Goal: Transaction & Acquisition: Purchase product/service

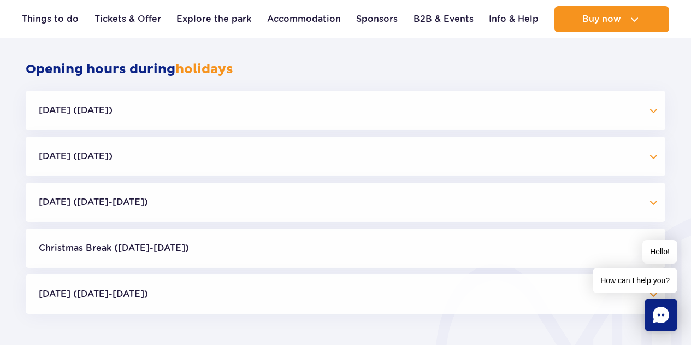
scroll to position [1045, 0]
click at [238, 203] on button "Independence Day (09.11-11.11.25)" at bounding box center [346, 201] width 640 height 39
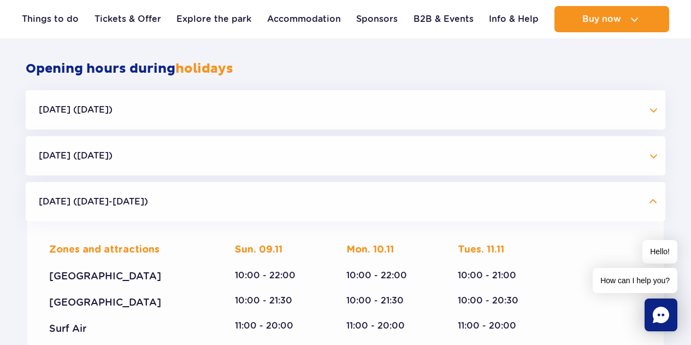
click at [238, 203] on button "Independence Day (09.11-11.11.25)" at bounding box center [346, 201] width 640 height 39
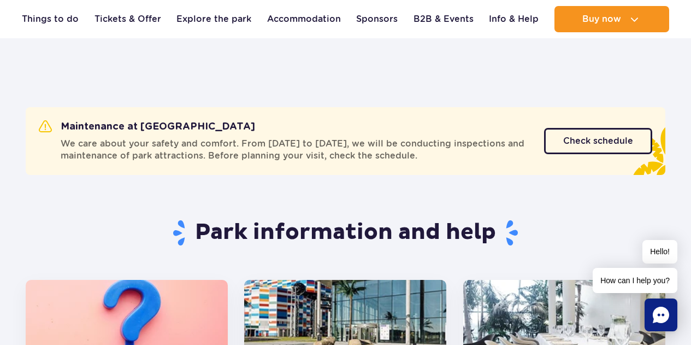
scroll to position [0, 0]
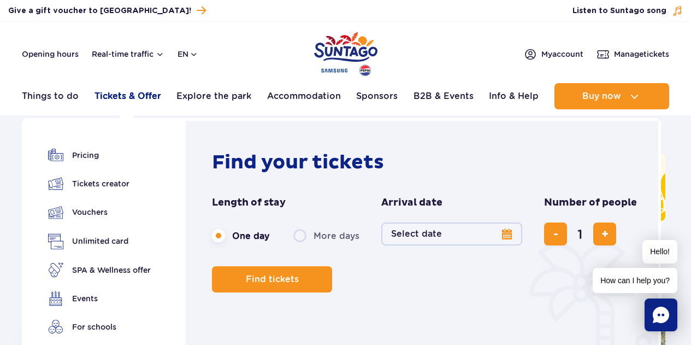
click at [117, 94] on link "Tickets & Offer" at bounding box center [127, 96] width 67 height 26
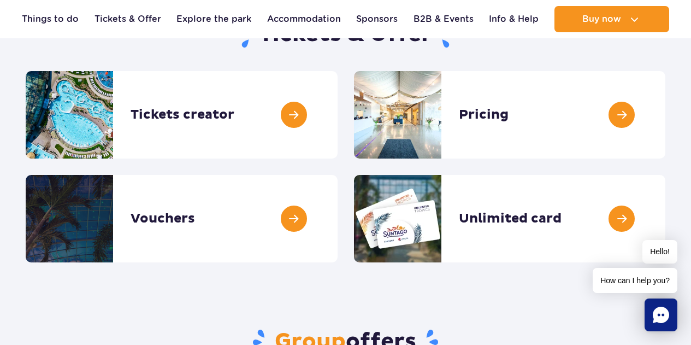
scroll to position [131, 0]
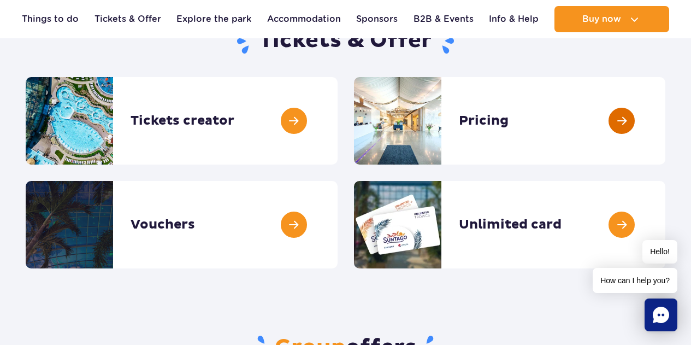
click at [665, 129] on link at bounding box center [665, 120] width 0 height 87
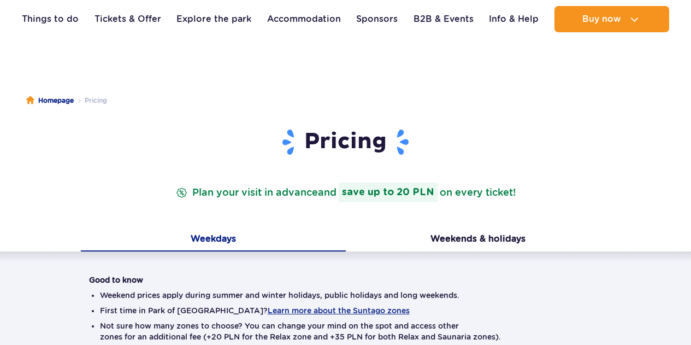
scroll to position [51, 0]
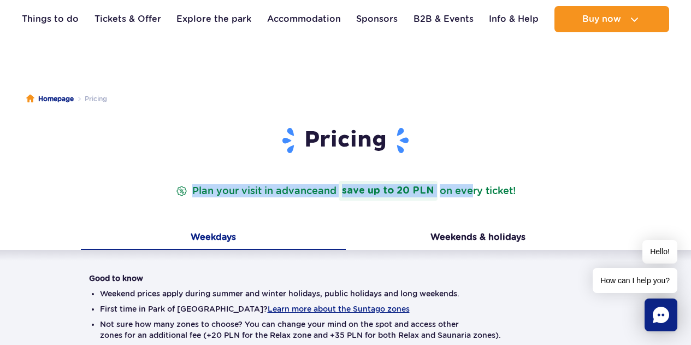
drag, startPoint x: 187, startPoint y: 189, endPoint x: 466, endPoint y: 192, distance: 279.1
click at [466, 192] on p "Plan your visit in advance and save up to 20 PLN on every ticket!" at bounding box center [346, 191] width 344 height 20
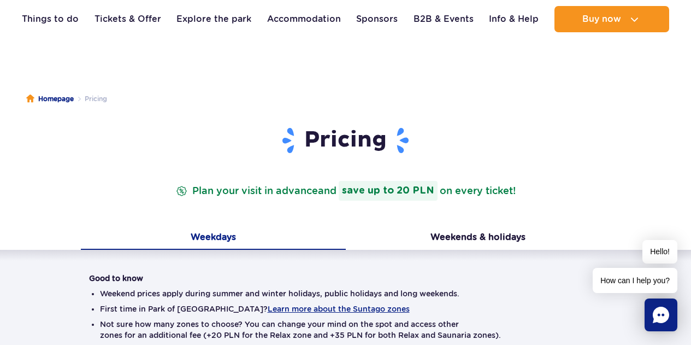
click at [371, 221] on div "Pricing Plan your visit in advance and save up to 20 PLN on every ticket!" at bounding box center [346, 176] width 530 height 101
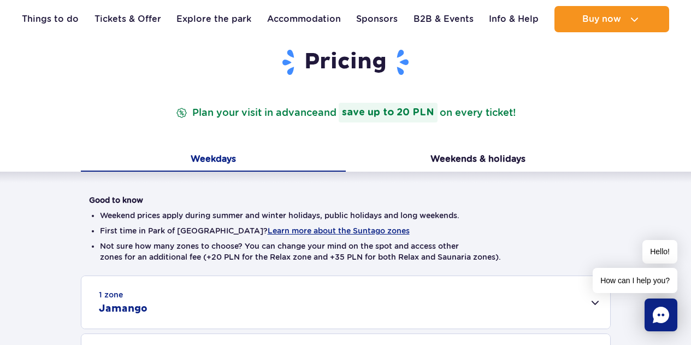
scroll to position [143, 0]
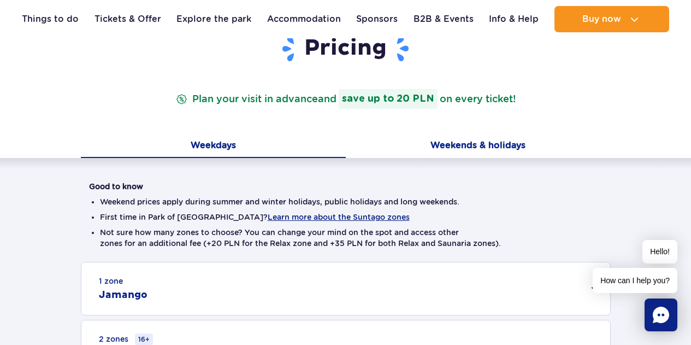
click at [452, 150] on button "Weekends & holidays" at bounding box center [478, 146] width 265 height 23
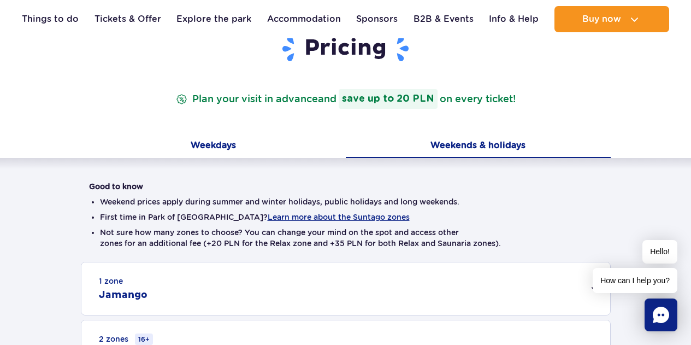
click at [252, 146] on button "Weekdays" at bounding box center [213, 146] width 265 height 23
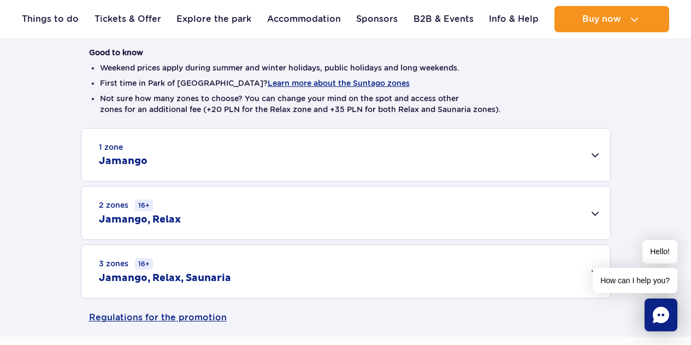
scroll to position [277, 0]
click at [365, 153] on div "1 zone Jamango" at bounding box center [345, 154] width 529 height 52
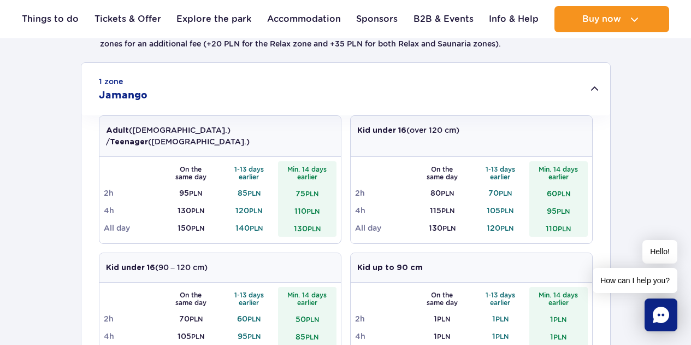
scroll to position [368, 0]
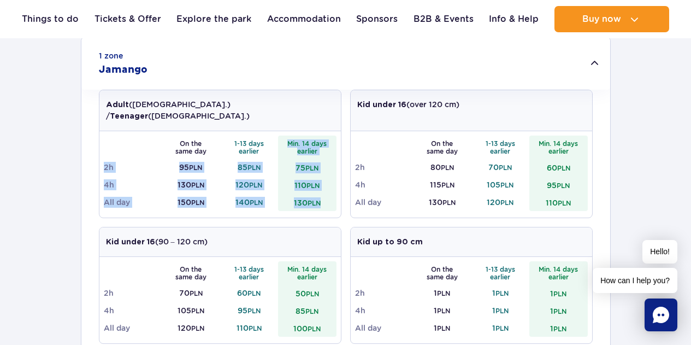
drag, startPoint x: 286, startPoint y: 128, endPoint x: 322, endPoint y: 192, distance: 73.1
click at [322, 192] on tbody "On the same day 1-13 days earlier Min. 14 days earlier 2h 95 PLN 85 PLN 75 PLN …" at bounding box center [220, 172] width 233 height 75
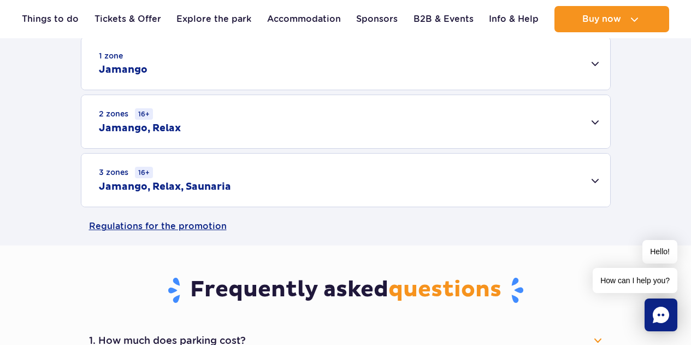
click at [336, 191] on div "1 zone Jamango Adult (18 – 65 y.o.) / Teenager (16 – 18 y.o.) On the same day 1…" at bounding box center [345, 122] width 691 height 170
click at [320, 133] on div "2 zones 16+ Jamango, Relax" at bounding box center [345, 121] width 529 height 53
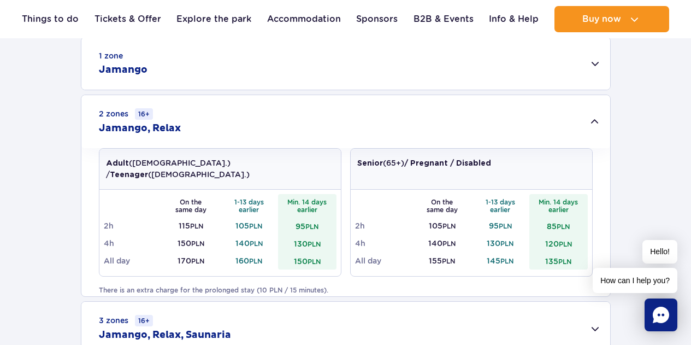
click at [323, 129] on div "2 zones 16+ Jamango, Relax" at bounding box center [345, 121] width 529 height 53
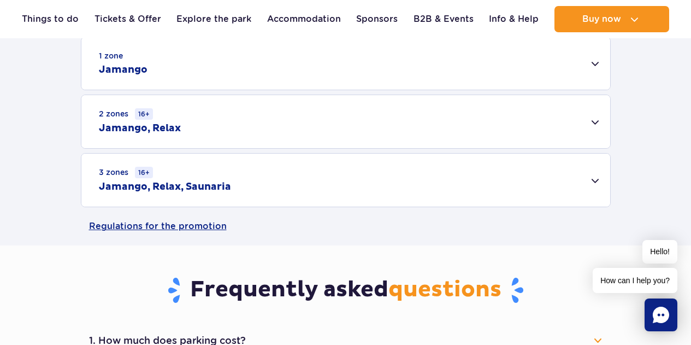
click at [322, 129] on div "2 zones 16+ Jamango, Relax" at bounding box center [345, 121] width 529 height 53
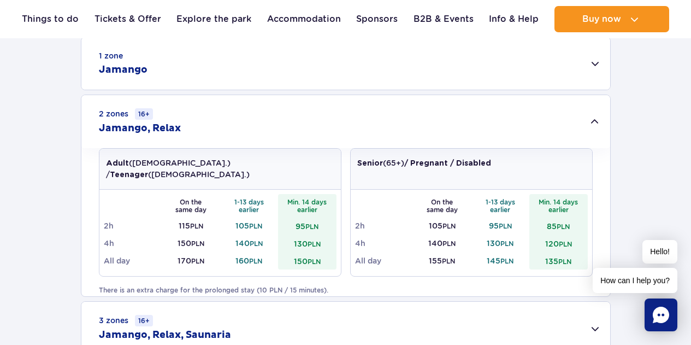
click at [322, 129] on div "2 zones 16+ Jamango, Relax" at bounding box center [345, 121] width 529 height 53
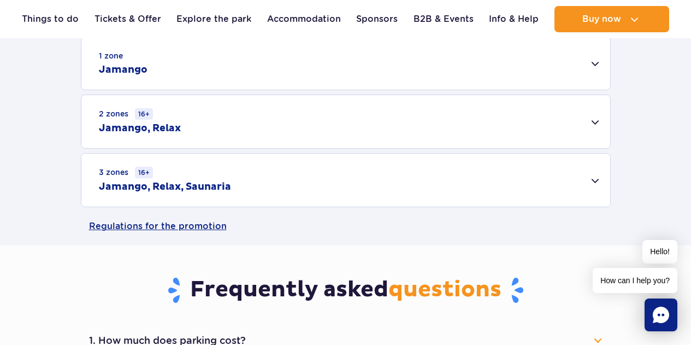
click at [312, 183] on div "3 zones 16+ Jamango, Relax, Saunaria" at bounding box center [345, 179] width 529 height 53
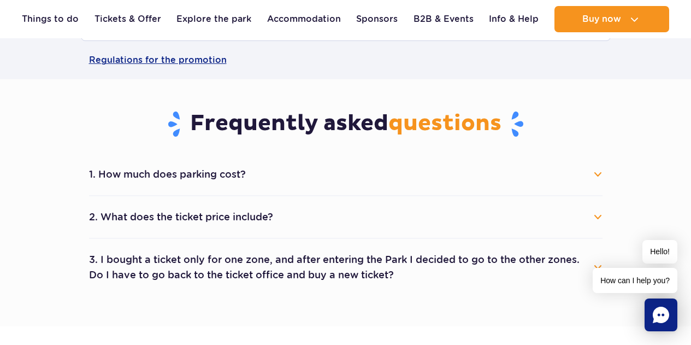
scroll to position [686, 0]
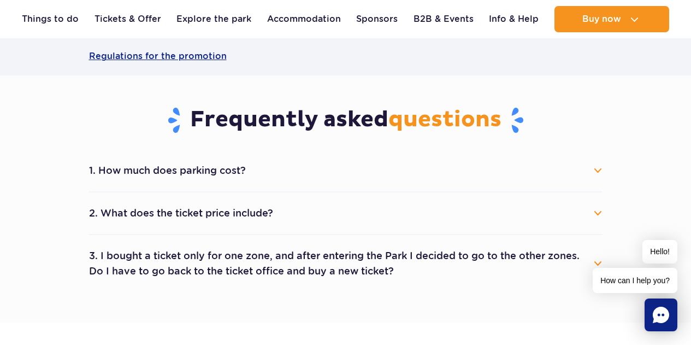
click at [338, 178] on button "1. How much does parking cost?" at bounding box center [345, 170] width 513 height 24
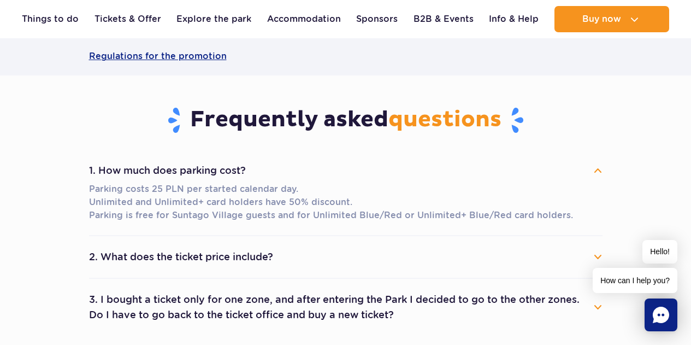
click at [338, 178] on button "1. How much does parking cost?" at bounding box center [345, 170] width 513 height 24
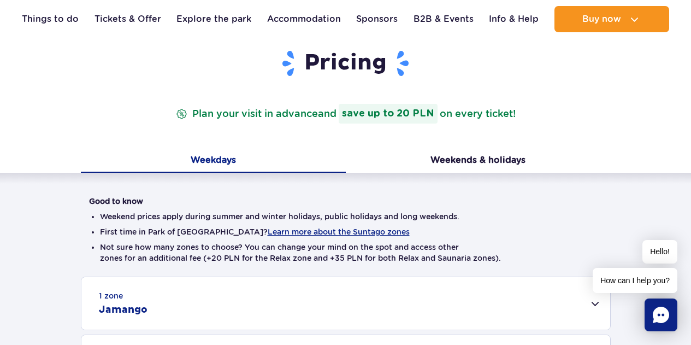
scroll to position [126, 0]
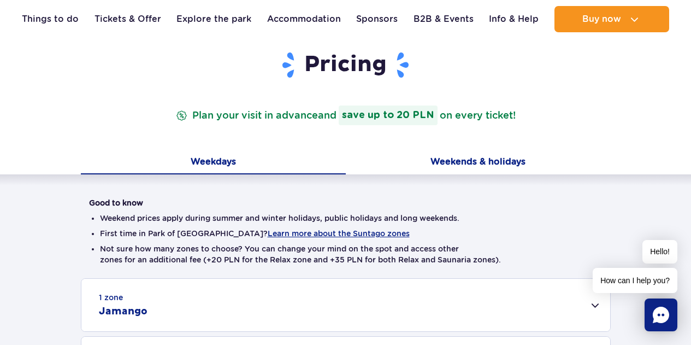
click at [422, 164] on button "Weekends & holidays" at bounding box center [478, 162] width 265 height 23
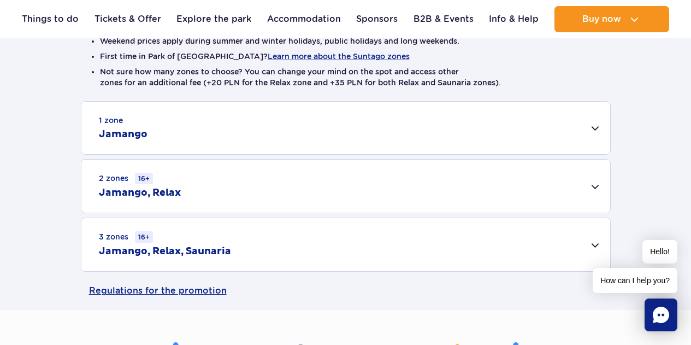
click at [309, 235] on div "3 zones 16+ Jamango, Relax, Saunaria" at bounding box center [345, 244] width 529 height 53
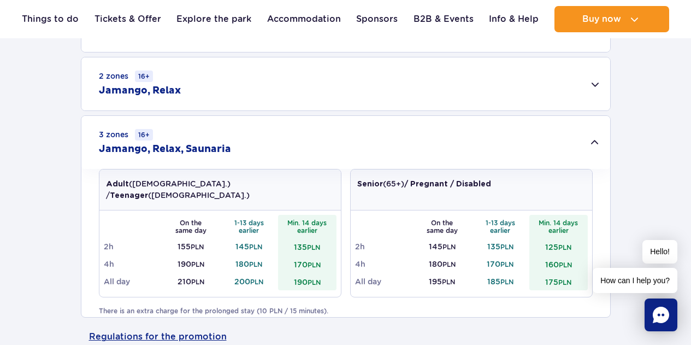
scroll to position [412, 0]
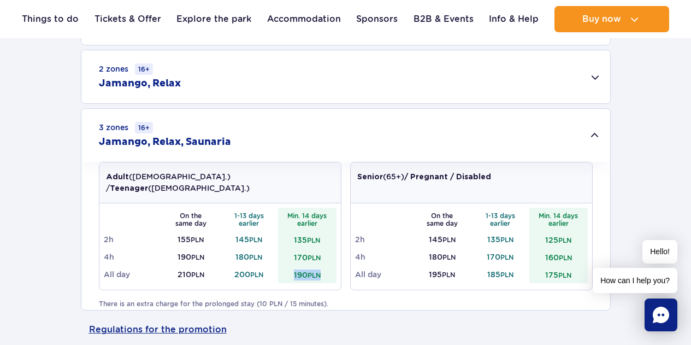
drag, startPoint x: 322, startPoint y: 263, endPoint x: 293, endPoint y: 258, distance: 30.0
click at [293, 265] on td "190 PLN" at bounding box center [307, 273] width 58 height 17
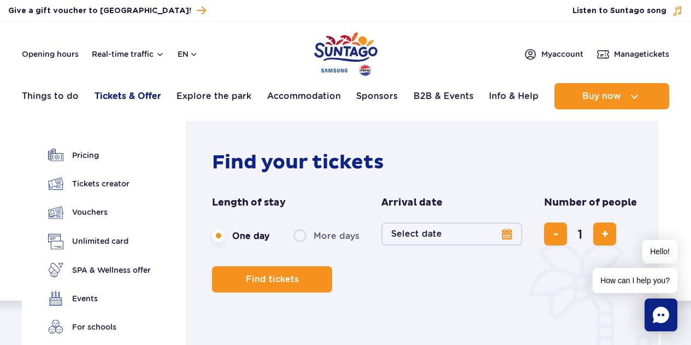
click at [133, 95] on link "Tickets & Offer" at bounding box center [127, 96] width 67 height 26
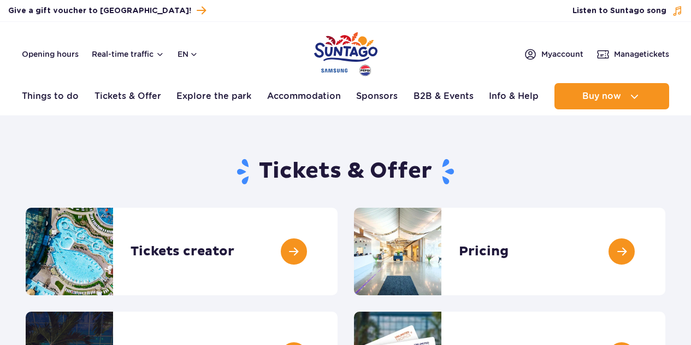
scroll to position [91, 0]
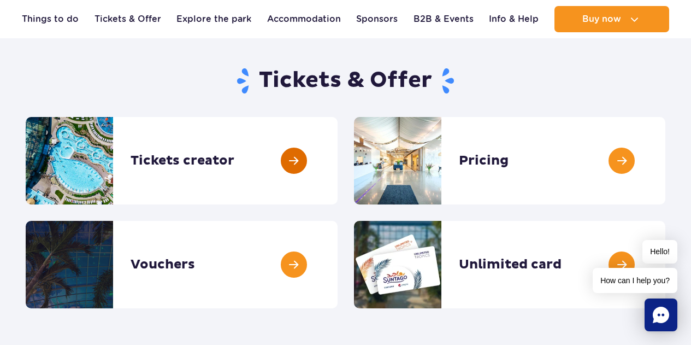
click at [338, 158] on link at bounding box center [338, 160] width 0 height 87
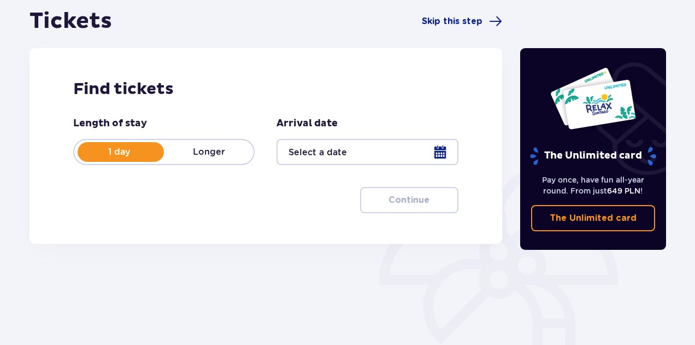
scroll to position [109, 0]
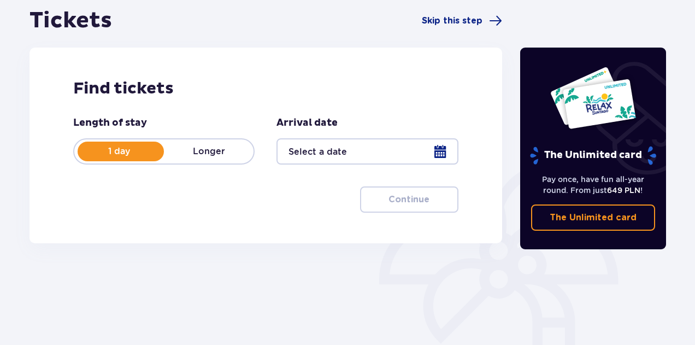
click at [341, 151] on div at bounding box center [366, 151] width 181 height 26
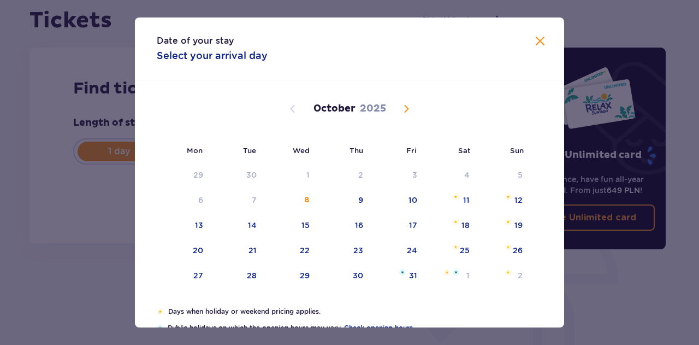
click at [400, 111] on span "Next month" at bounding box center [406, 108] width 13 height 13
click at [401, 111] on span "Next month" at bounding box center [406, 108] width 13 height 13
click at [403, 111] on span "Next month" at bounding box center [406, 108] width 13 height 13
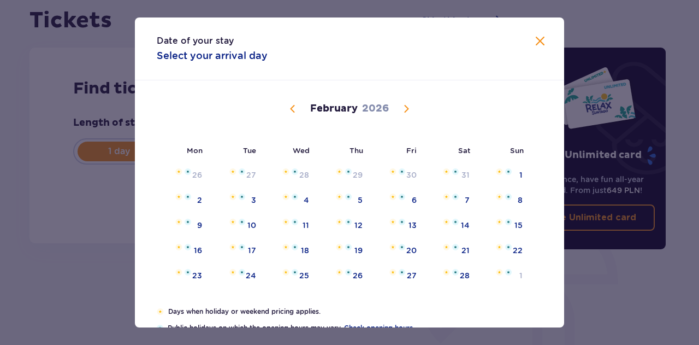
click at [287, 110] on span "Previous month" at bounding box center [292, 108] width 13 height 13
click at [290, 108] on span "Previous month" at bounding box center [292, 108] width 13 height 13
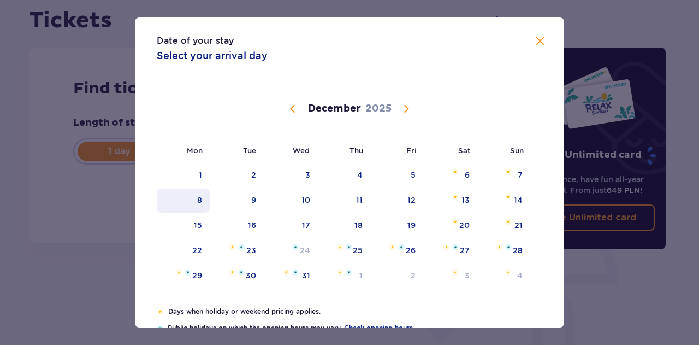
click at [199, 199] on div "8" at bounding box center [199, 199] width 5 height 11
type input "[DATE]"
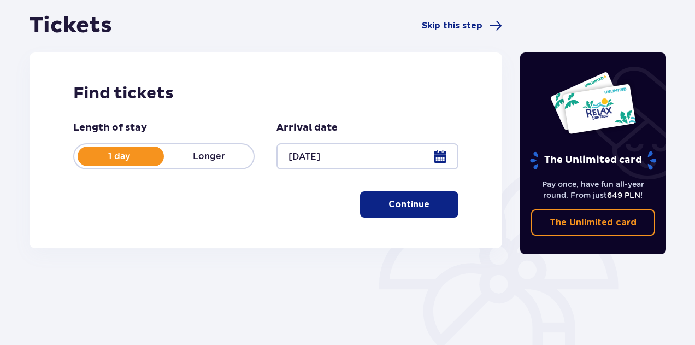
click at [388, 213] on button "Continue" at bounding box center [409, 204] width 98 height 26
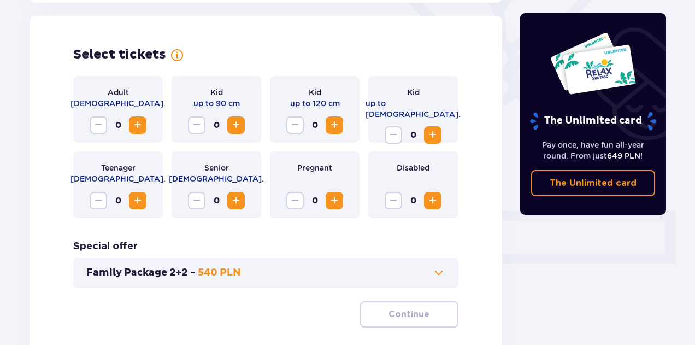
scroll to position [304, 0]
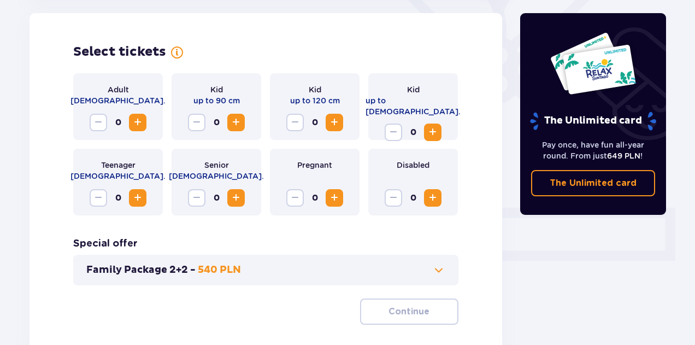
click at [138, 121] on span "Increase" at bounding box center [137, 122] width 13 height 13
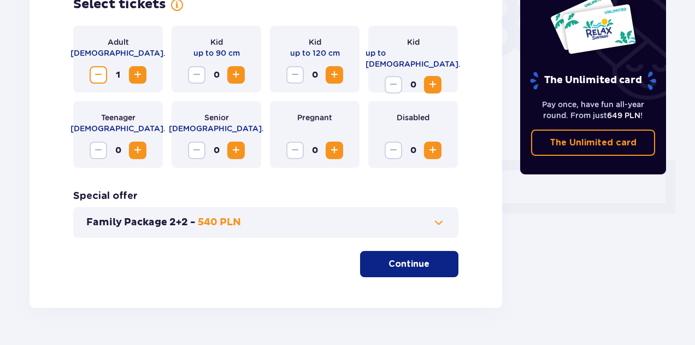
scroll to position [355, 0]
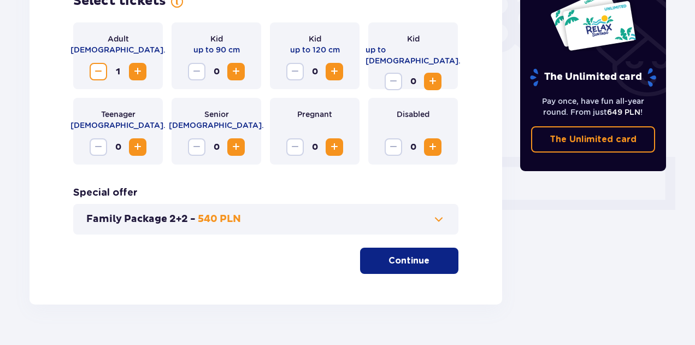
click at [383, 268] on button "Continue" at bounding box center [409, 260] width 98 height 26
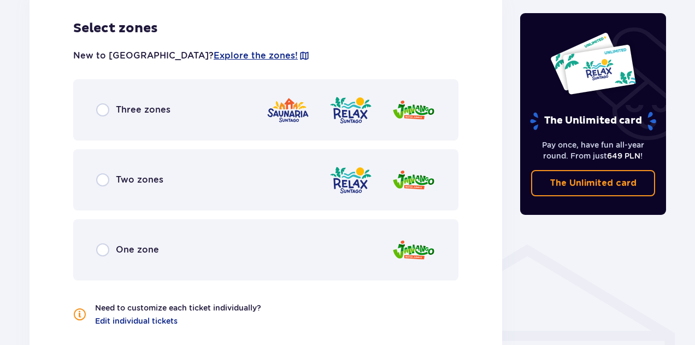
scroll to position [643, 0]
click at [102, 108] on input "radio" at bounding box center [102, 109] width 13 height 13
radio input "true"
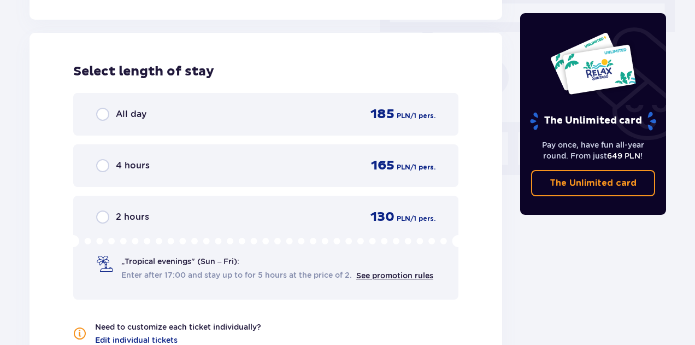
scroll to position [986, 0]
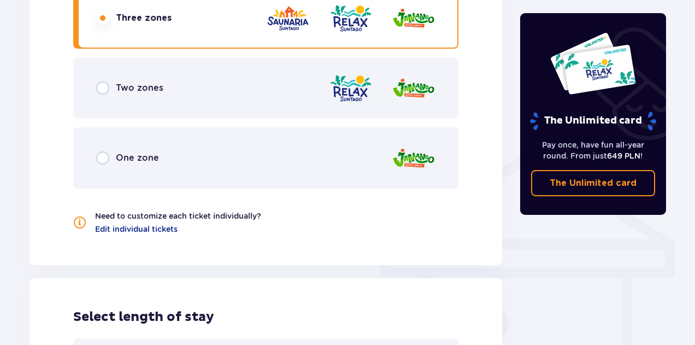
click at [94, 86] on div "Two zones" at bounding box center [265, 87] width 385 height 61
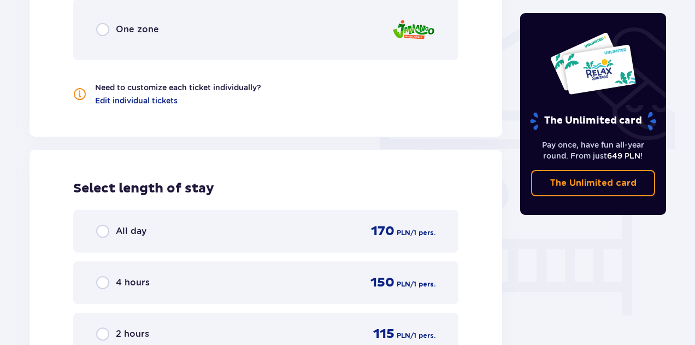
scroll to position [862, 0]
click at [107, 38] on div "One zone" at bounding box center [265, 29] width 385 height 61
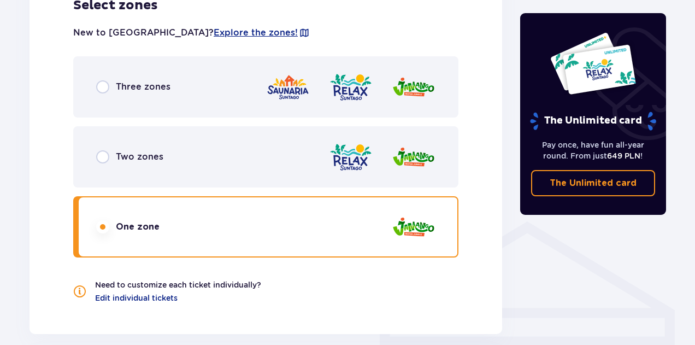
click at [107, 84] on input "radio" at bounding box center [102, 86] width 13 height 13
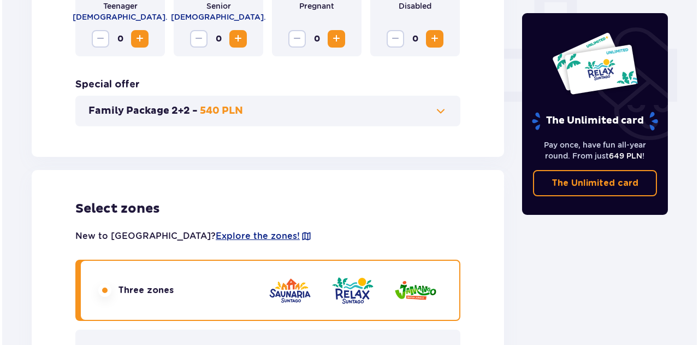
scroll to position [462, 0]
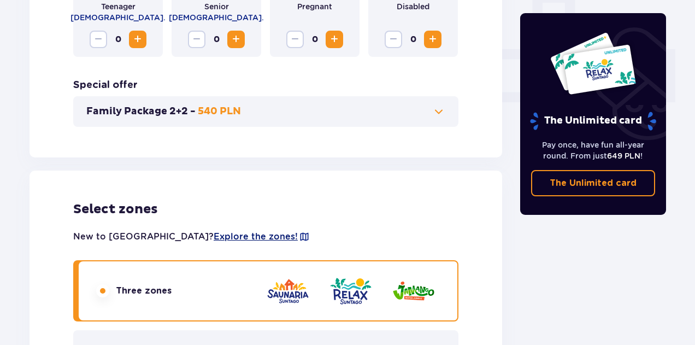
click at [214, 239] on span "Explore the zones!" at bounding box center [256, 237] width 84 height 12
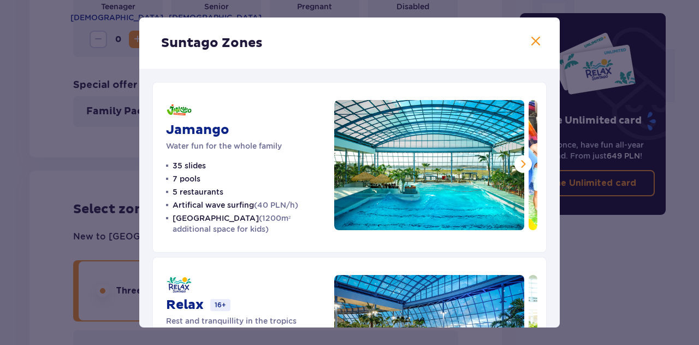
click at [518, 164] on span at bounding box center [523, 163] width 13 height 13
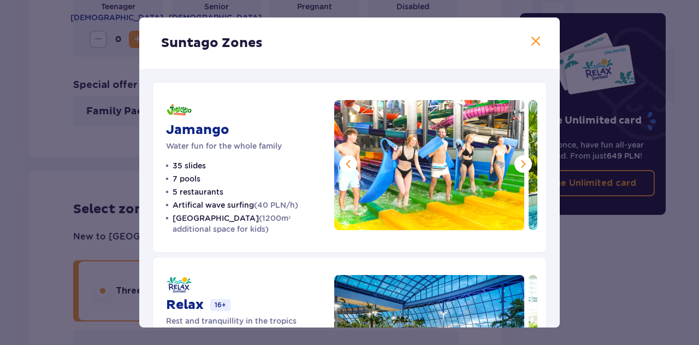
click at [518, 164] on span at bounding box center [523, 163] width 13 height 13
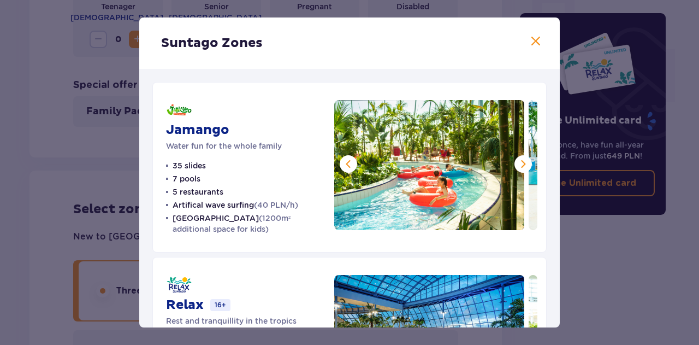
click at [529, 42] on span at bounding box center [535, 41] width 13 height 13
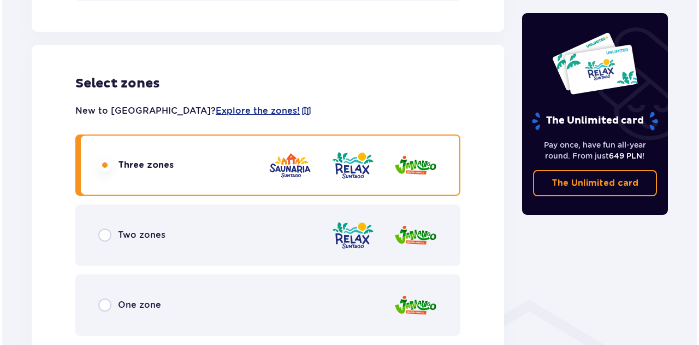
scroll to position [579, 0]
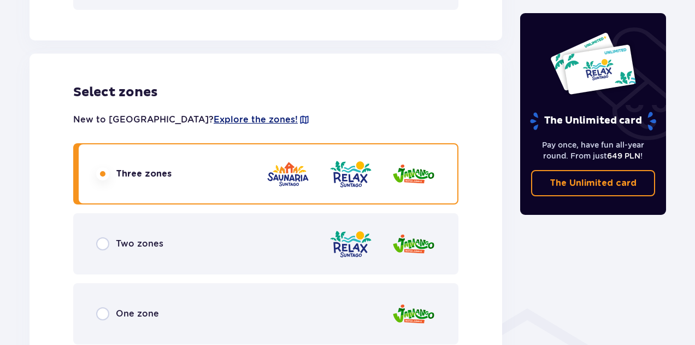
click at [215, 121] on span "Explore the zones!" at bounding box center [256, 120] width 84 height 12
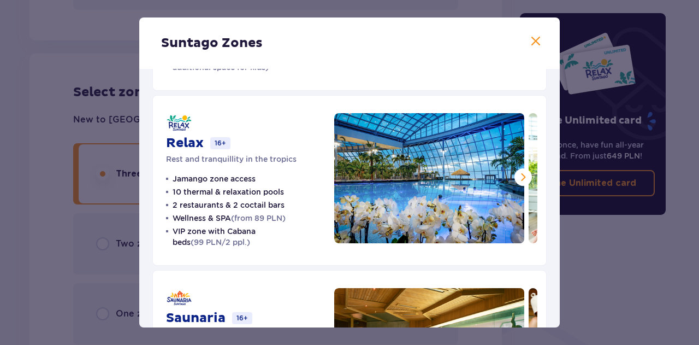
scroll to position [162, 0]
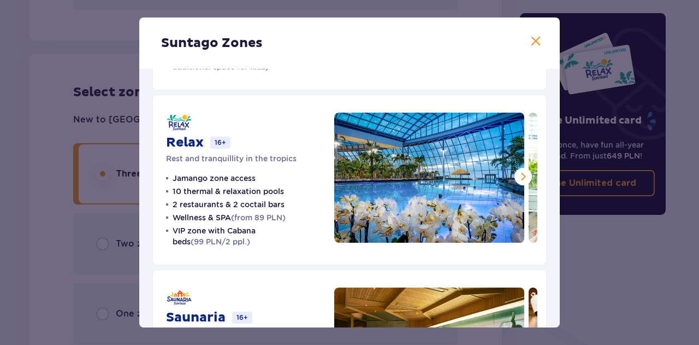
click at [517, 174] on span at bounding box center [523, 176] width 13 height 13
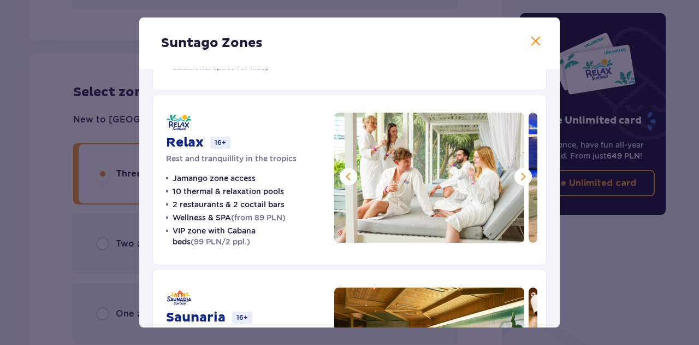
click at [517, 174] on span at bounding box center [523, 176] width 13 height 13
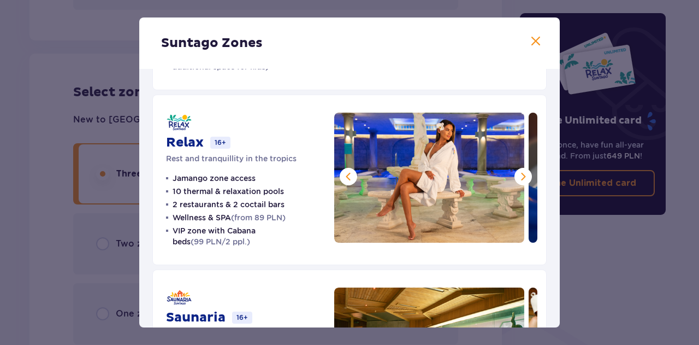
click at [517, 174] on span at bounding box center [523, 176] width 13 height 13
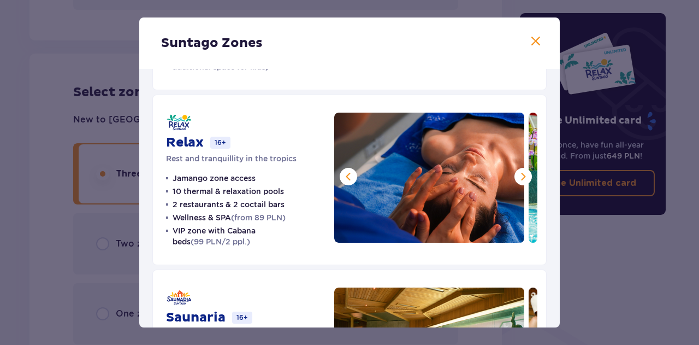
click at [517, 174] on span at bounding box center [523, 176] width 13 height 13
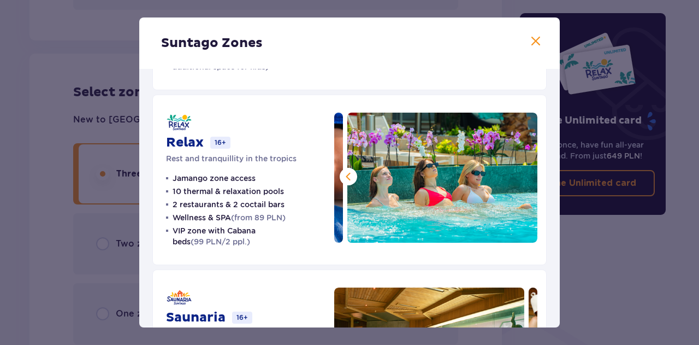
click at [515, 174] on img at bounding box center [442, 178] width 190 height 130
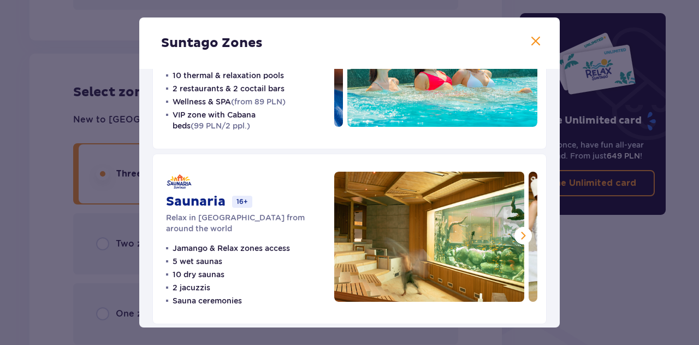
scroll to position [280, 0]
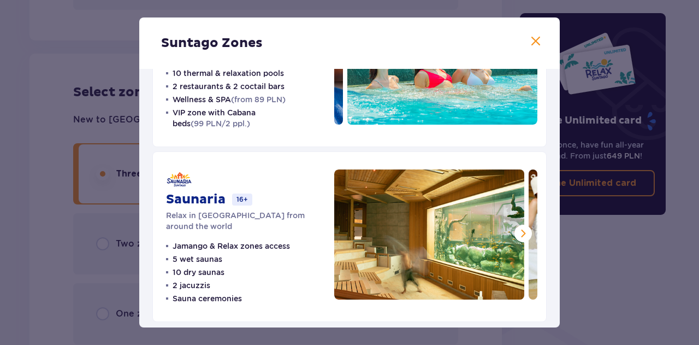
click at [520, 232] on span at bounding box center [523, 233] width 13 height 13
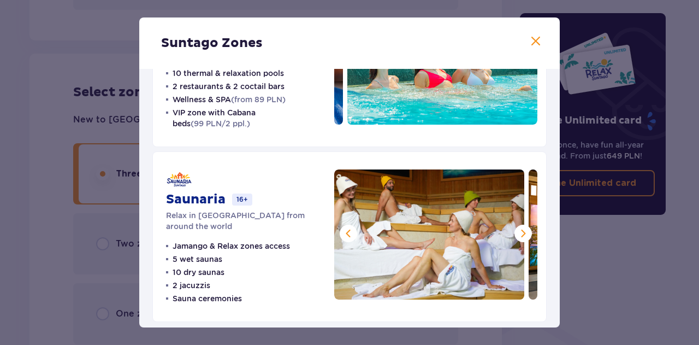
click at [520, 232] on span at bounding box center [523, 233] width 13 height 13
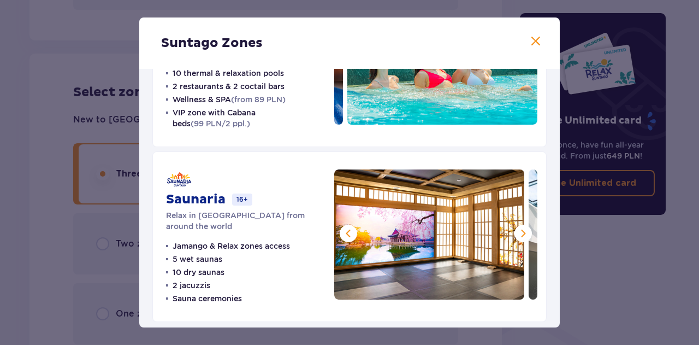
click at [520, 232] on span at bounding box center [523, 233] width 13 height 13
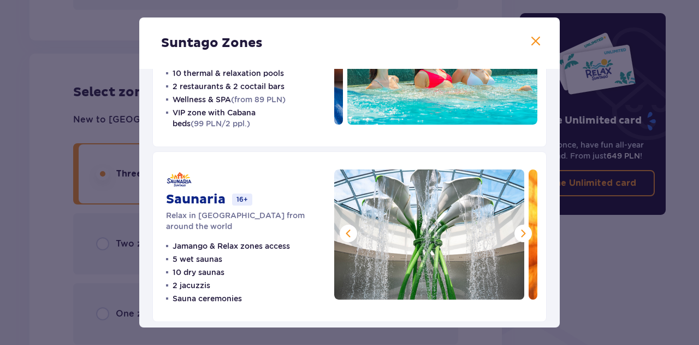
click at [520, 232] on span at bounding box center [523, 233] width 13 height 13
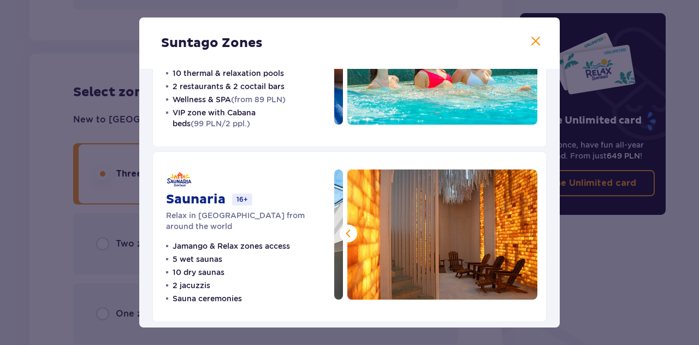
click at [520, 232] on img at bounding box center [442, 234] width 190 height 130
click at [342, 229] on span at bounding box center [348, 233] width 13 height 13
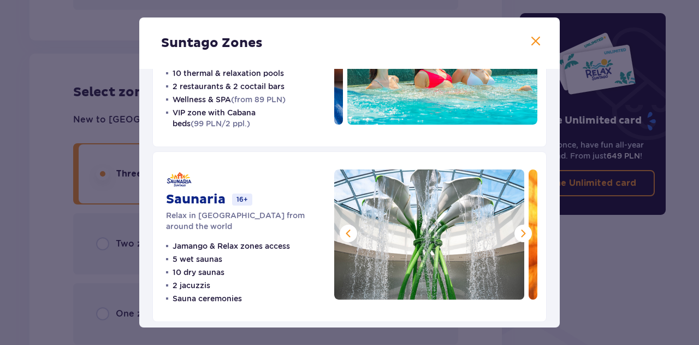
click at [342, 229] on span at bounding box center [348, 233] width 13 height 13
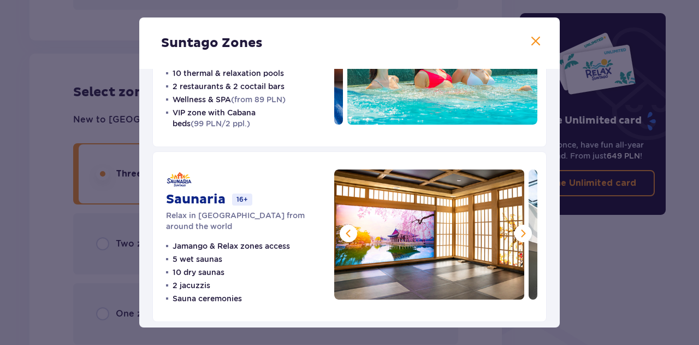
click at [342, 229] on span at bounding box center [348, 233] width 13 height 13
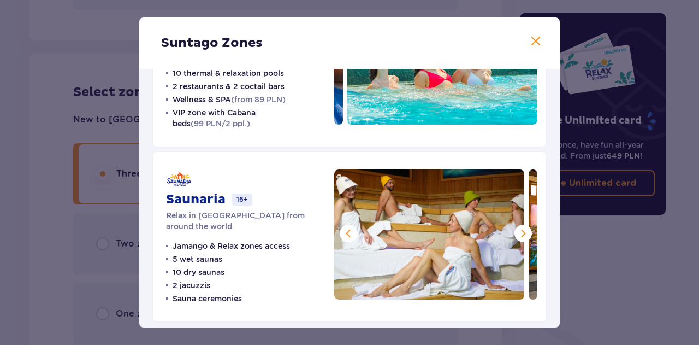
click at [342, 229] on span at bounding box center [348, 233] width 13 height 13
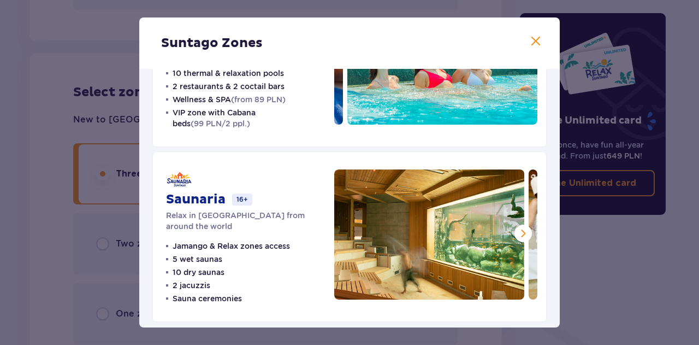
click at [341, 229] on img at bounding box center [429, 234] width 190 height 130
click at [322, 218] on div "Saunaria 16+ Relax in [GEOGRAPHIC_DATA] from around the world Jamango & Relax z…" at bounding box center [349, 236] width 394 height 170
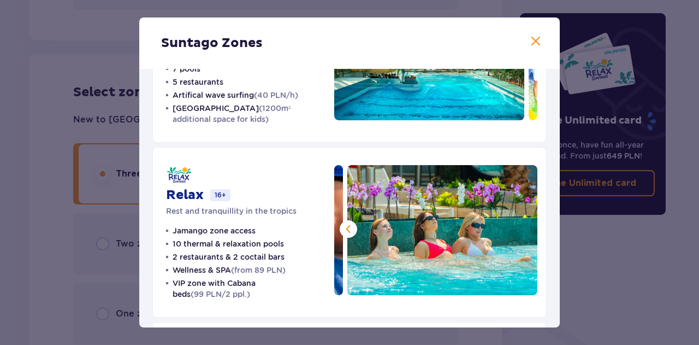
scroll to position [109, 0]
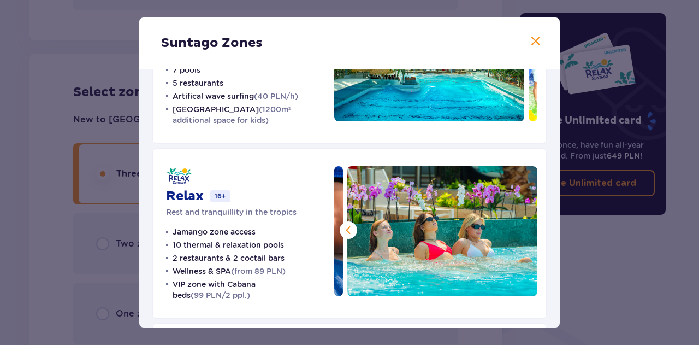
click at [346, 227] on span at bounding box center [348, 229] width 13 height 13
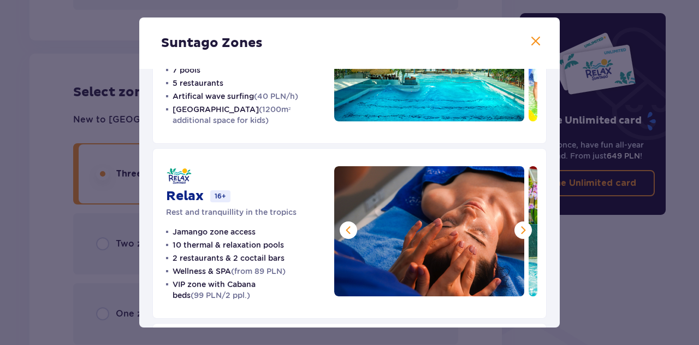
click at [346, 227] on span at bounding box center [348, 229] width 13 height 13
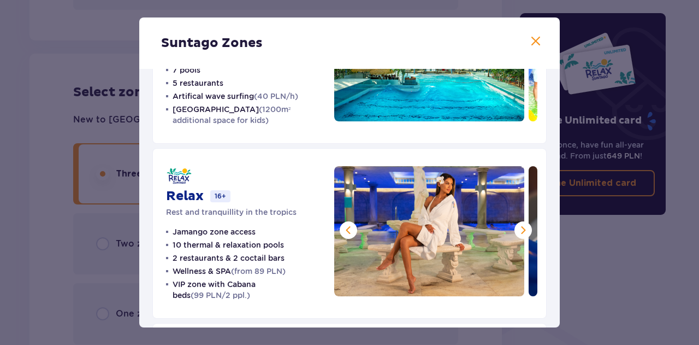
click at [346, 227] on span at bounding box center [348, 229] width 13 height 13
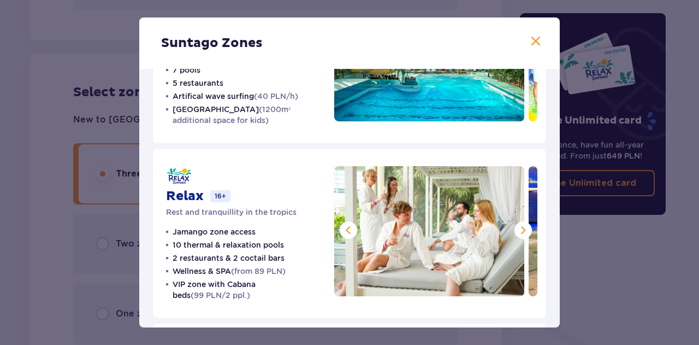
click at [346, 227] on span at bounding box center [348, 229] width 13 height 13
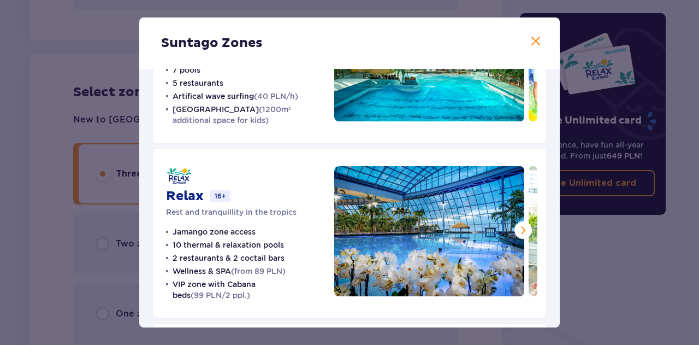
click at [346, 227] on img at bounding box center [429, 231] width 190 height 130
click at [522, 229] on span at bounding box center [523, 229] width 13 height 13
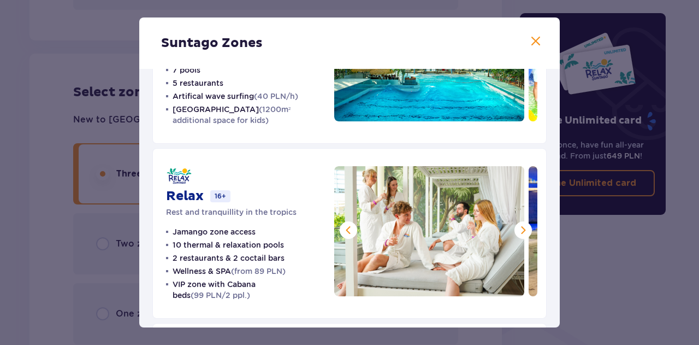
click at [522, 229] on span at bounding box center [523, 229] width 13 height 13
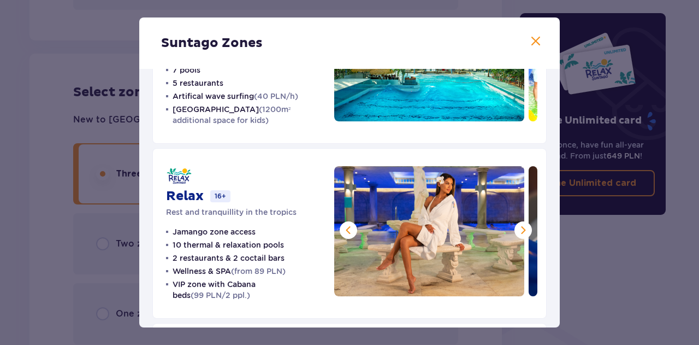
click at [522, 229] on span at bounding box center [523, 229] width 13 height 13
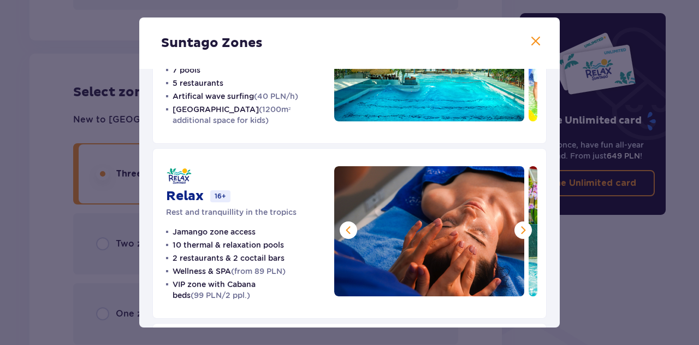
click at [522, 229] on span at bounding box center [523, 229] width 13 height 13
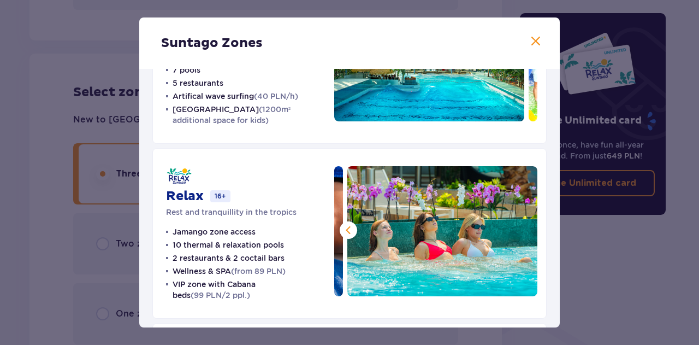
click at [522, 229] on img at bounding box center [442, 231] width 190 height 130
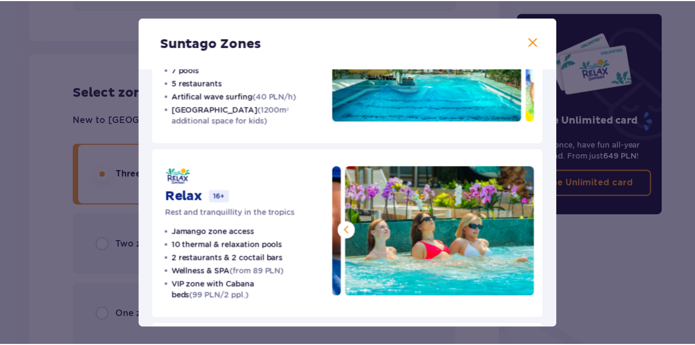
scroll to position [137, 0]
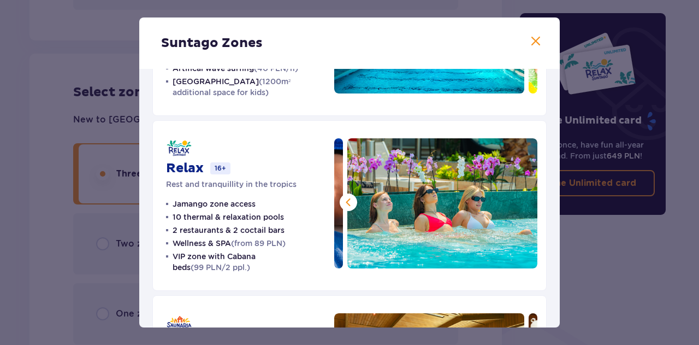
click at [525, 40] on div "Suntago Zones" at bounding box center [349, 42] width 421 height 51
click at [529, 42] on span at bounding box center [535, 41] width 13 height 13
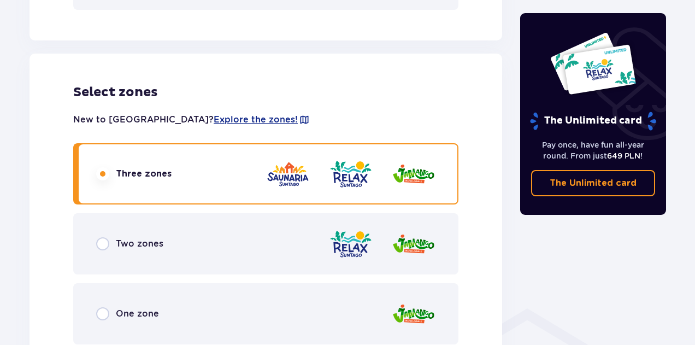
click at [181, 231] on div "Two zones" at bounding box center [265, 243] width 385 height 61
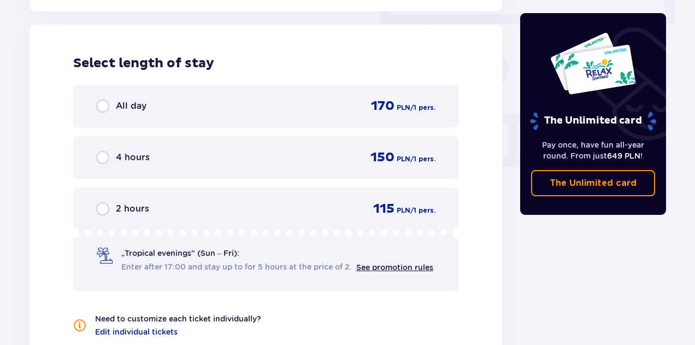
scroll to position [990, 0]
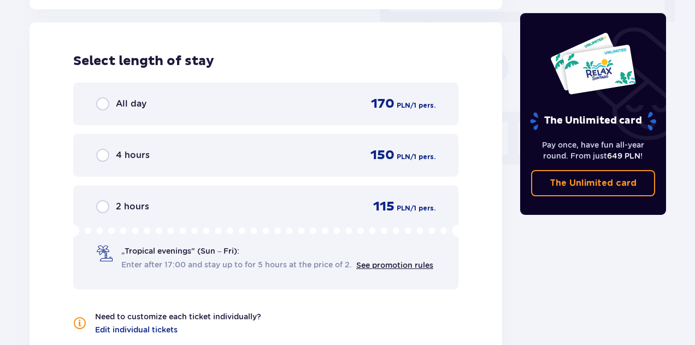
click at [135, 120] on div "All day 170 PLN / 1 pers." at bounding box center [265, 103] width 385 height 43
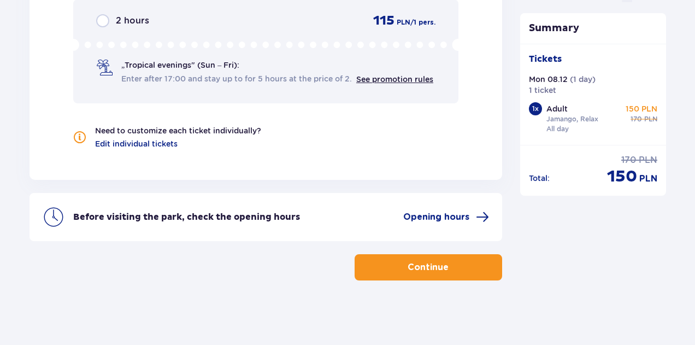
scroll to position [1177, 0]
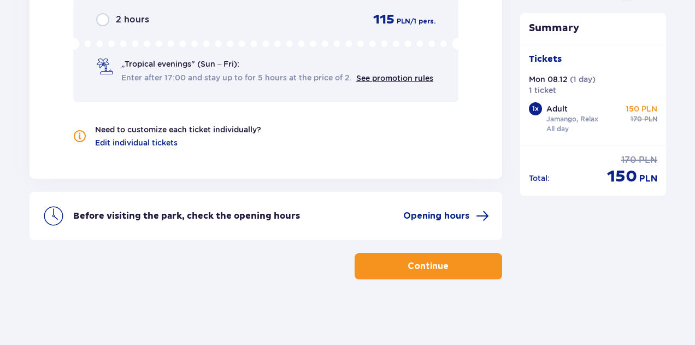
click at [392, 274] on button "Continue" at bounding box center [428, 266] width 147 height 26
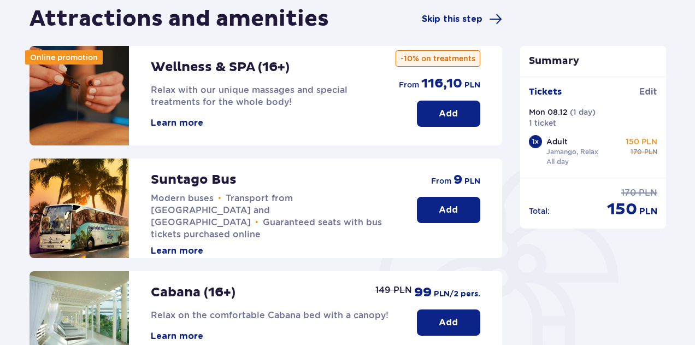
scroll to position [111, 0]
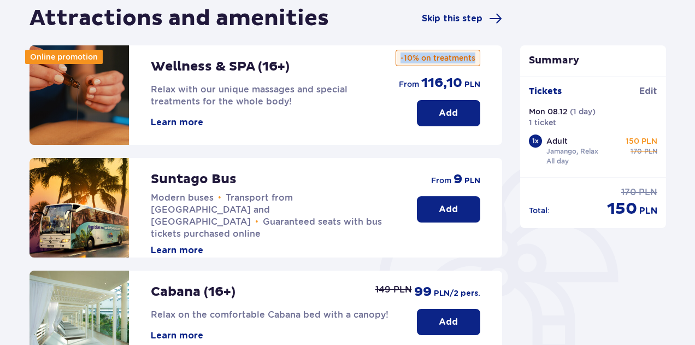
drag, startPoint x: 474, startPoint y: 56, endPoint x: 397, endPoint y: 48, distance: 77.5
click at [397, 48] on div "Add from 116,10 PLN -10% on treatments" at bounding box center [437, 85] width 85 height 81
click at [509, 54] on div "Attractions and amenities Skip this step Online promotion Wellness & SPA (16+) …" at bounding box center [266, 284] width 490 height 559
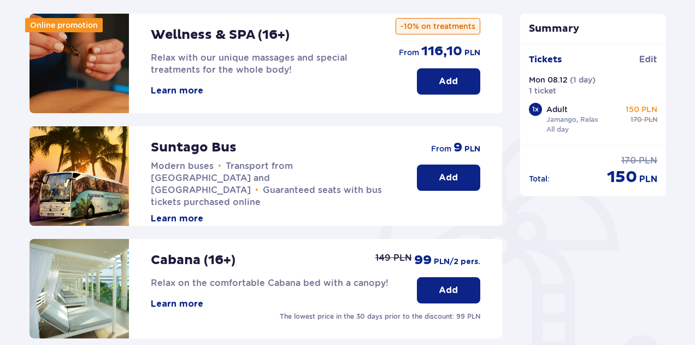
scroll to position [142, 0]
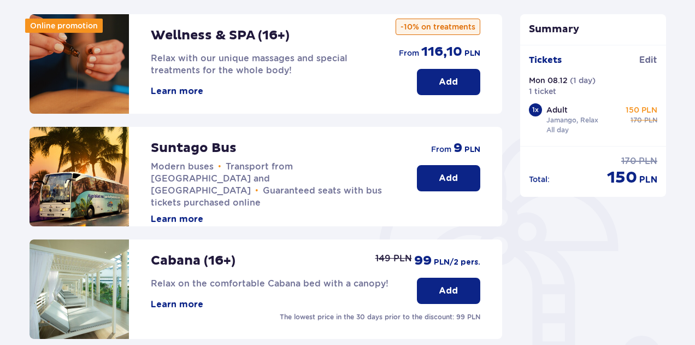
click at [464, 180] on button "Add" at bounding box center [448, 178] width 63 height 26
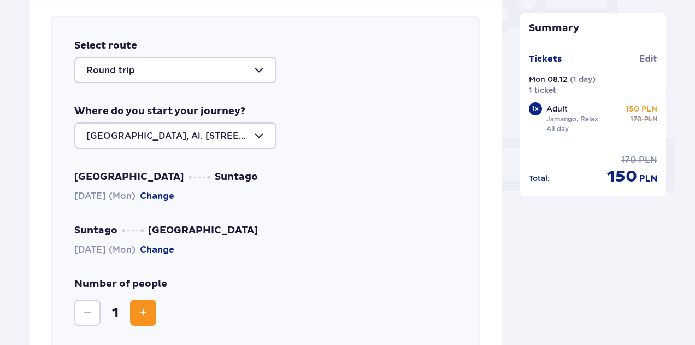
scroll to position [377, 0]
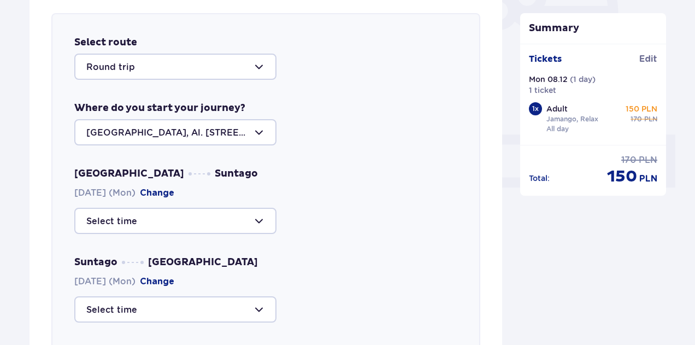
click at [257, 68] on div at bounding box center [175, 67] width 202 height 26
click at [314, 120] on div "[GEOGRAPHIC_DATA], Al. [STREET_ADDRESS]" at bounding box center [265, 132] width 383 height 26
click at [255, 121] on div at bounding box center [175, 132] width 202 height 26
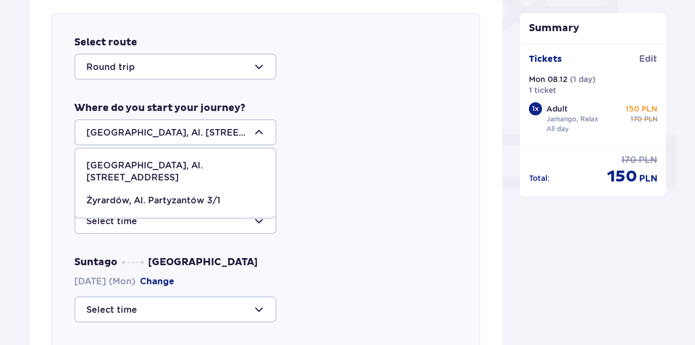
click at [323, 144] on div "[GEOGRAPHIC_DATA], Al. [STREET_ADDRESS] [STREET_ADDRESS] Partyzantów 3/1" at bounding box center [265, 132] width 383 height 26
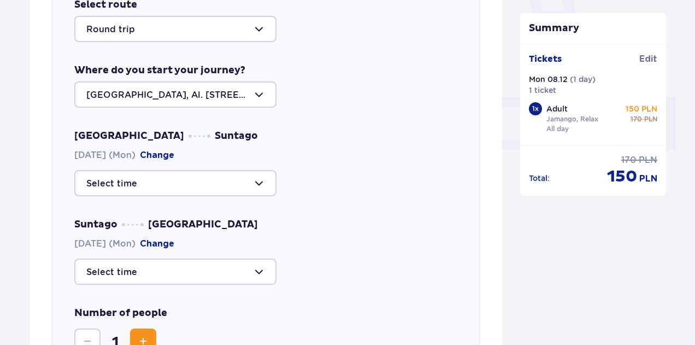
scroll to position [415, 0]
click at [257, 186] on div at bounding box center [175, 182] width 202 height 26
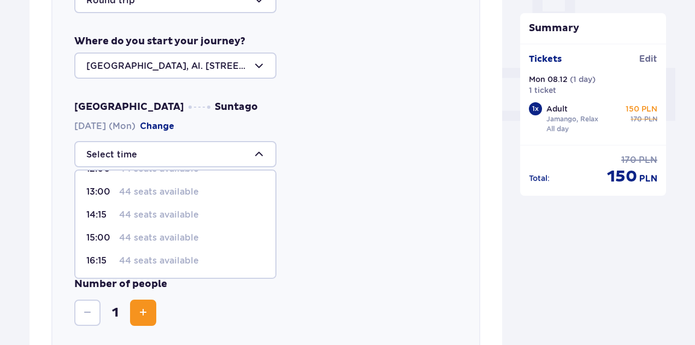
scroll to position [0, 0]
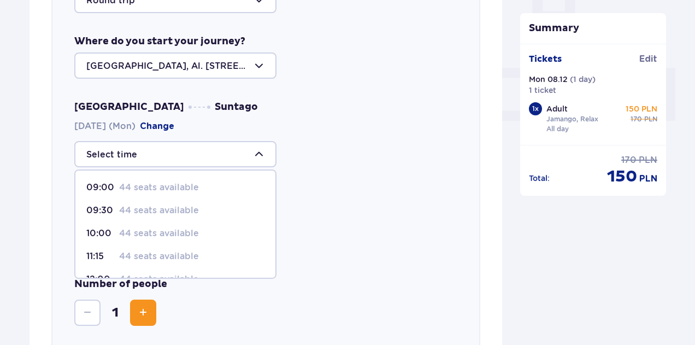
click at [184, 187] on p "44 seats available" at bounding box center [159, 187] width 80 height 12
type input "09:00"
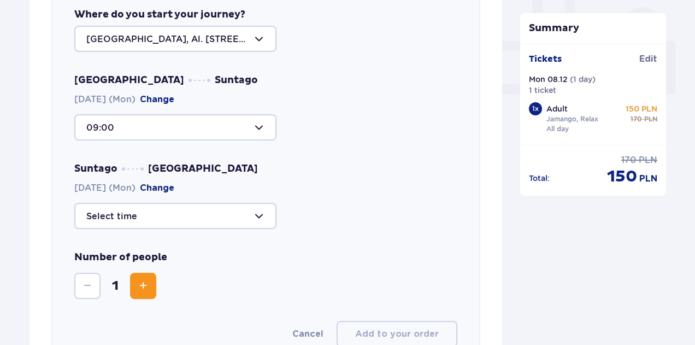
scroll to position [475, 0]
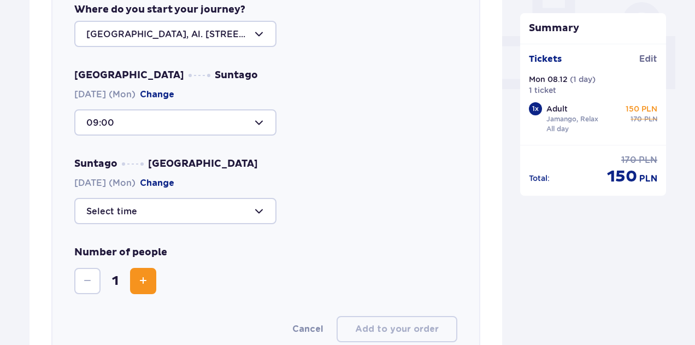
click at [264, 210] on div at bounding box center [175, 211] width 202 height 26
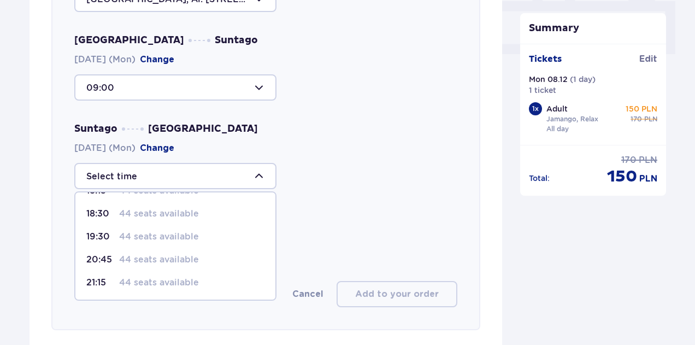
scroll to position [511, 0]
click at [192, 286] on p "44 seats available" at bounding box center [159, 282] width 80 height 12
type input "21:15"
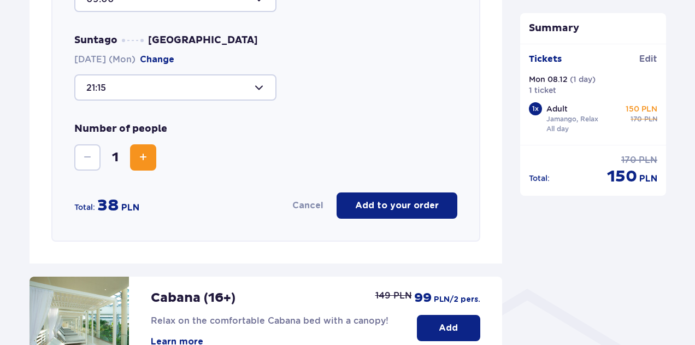
scroll to position [599, 0]
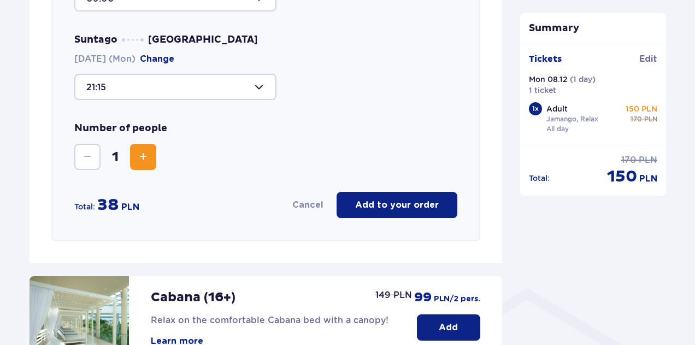
click at [373, 205] on p "Add to your order" at bounding box center [397, 205] width 84 height 12
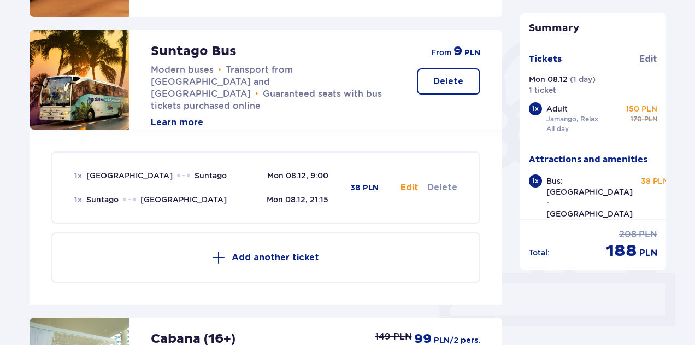
scroll to position [0, 0]
